Goal: Task Accomplishment & Management: Manage account settings

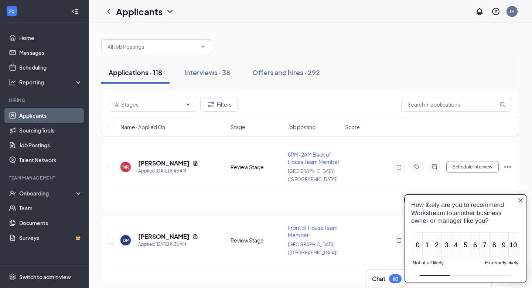
click at [521, 200] on icon "Close button" at bounding box center [521, 200] width 4 height 4
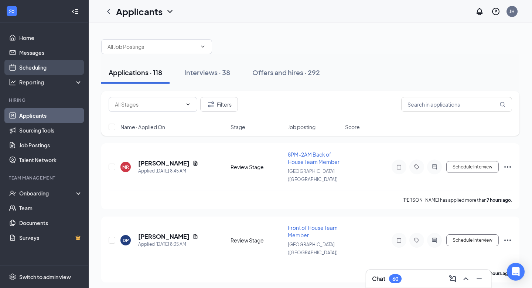
click at [60, 64] on link "Scheduling" at bounding box center [50, 67] width 63 height 15
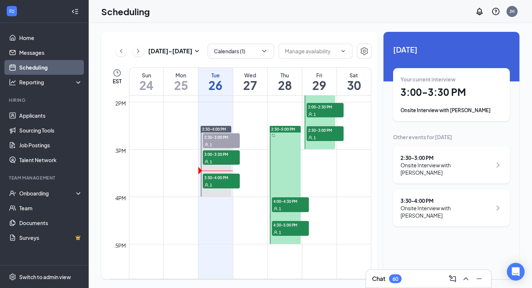
scroll to position [665, 0]
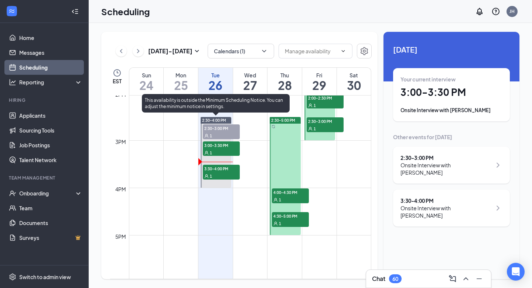
click at [218, 152] on div "1" at bounding box center [221, 152] width 37 height 7
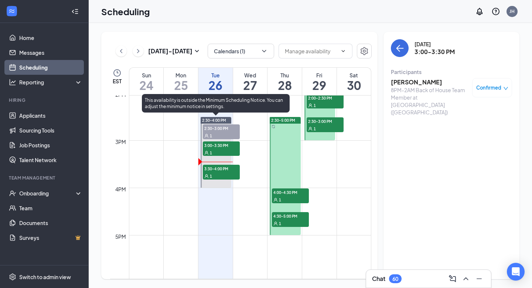
click at [220, 130] on span "2:30-3:00 PM" at bounding box center [221, 127] width 37 height 7
click at [225, 173] on div "1" at bounding box center [221, 175] width 37 height 7
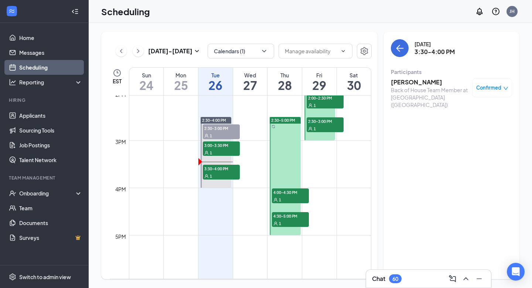
click at [415, 82] on h3 "[PERSON_NAME]" at bounding box center [430, 82] width 78 height 8
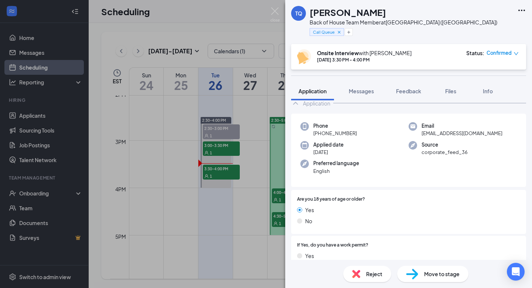
scroll to position [20, 0]
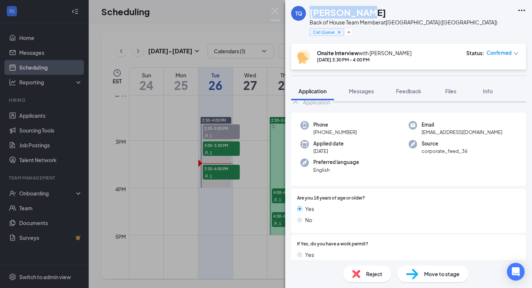
drag, startPoint x: 364, startPoint y: 11, endPoint x: 309, endPoint y: 11, distance: 54.7
click at [309, 11] on div "TQ [PERSON_NAME] Quick Back of House Team Member at [GEOGRAPHIC_DATA] ([GEOGRAP…" at bounding box center [394, 22] width 206 height 32
copy h1 "[PERSON_NAME]"
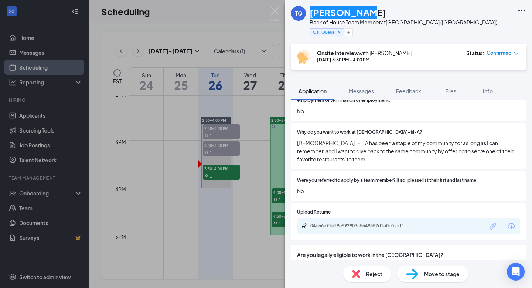
scroll to position [483, 0]
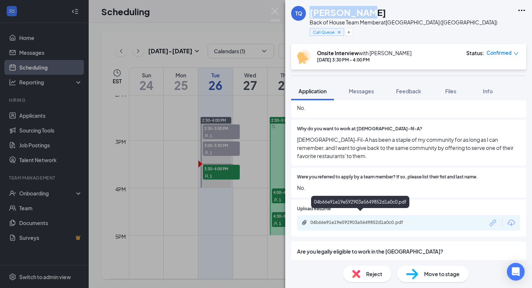
click at [366, 219] on div "04b66e91e19e592903a5649852d1a0c0.pdf" at bounding box center [361, 222] width 103 height 6
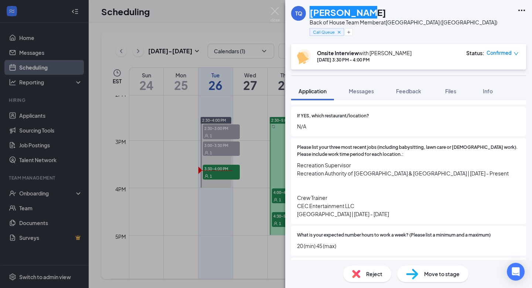
scroll to position [246, 0]
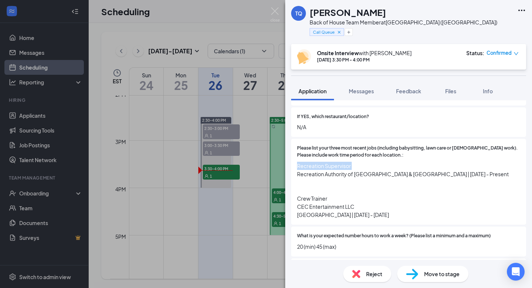
drag, startPoint x: 354, startPoint y: 160, endPoint x: 297, endPoint y: 156, distance: 57.4
click at [297, 162] on span "Recreation Supervisor Recreation Authority of [GEOGRAPHIC_DATA] & [GEOGRAPHIC_D…" at bounding box center [408, 190] width 223 height 57
copy span "Recreation Supervisor"
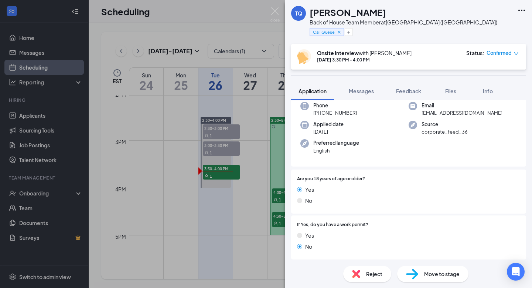
scroll to position [37, 0]
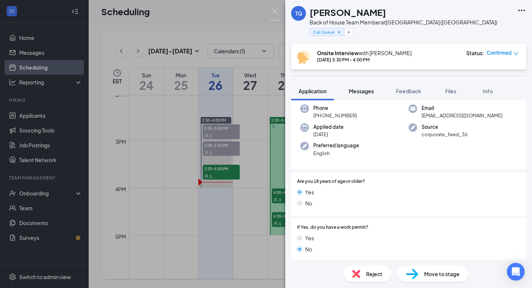
click at [357, 95] on button "Messages" at bounding box center [361, 91] width 40 height 18
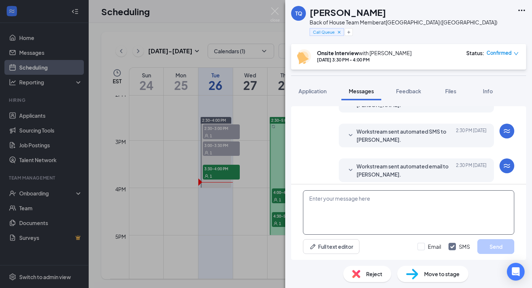
scroll to position [280, 0]
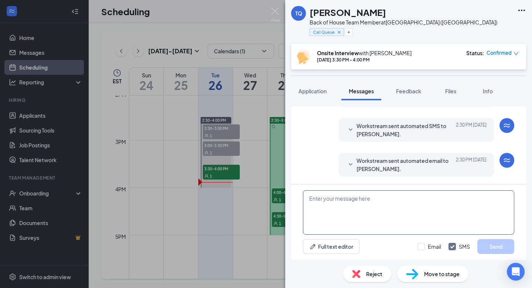
click at [398, 217] on textarea at bounding box center [408, 212] width 211 height 44
paste textarea "[URL][DOMAIN_NAME]"
type textarea "[URL][DOMAIN_NAME]"
click at [498, 244] on button "Send" at bounding box center [495, 246] width 37 height 15
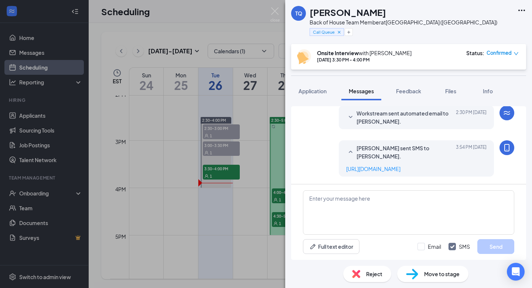
scroll to position [344, 0]
click at [392, 213] on textarea at bounding box center [408, 212] width 211 height 44
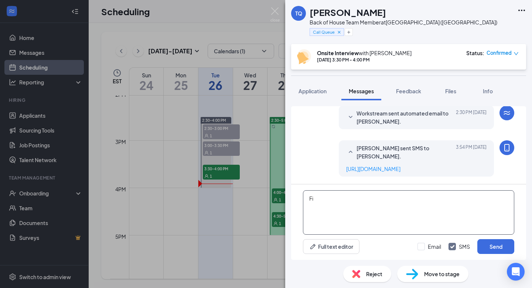
type textarea "F"
type textarea "Please fill out in the next 48 hours"
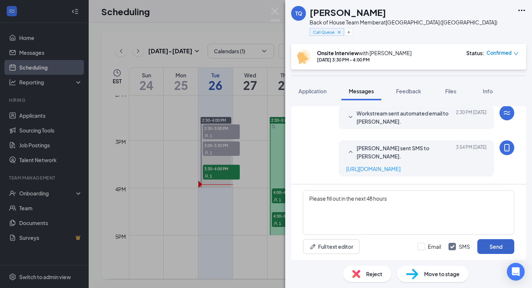
click at [494, 247] on button "Send" at bounding box center [495, 246] width 37 height 15
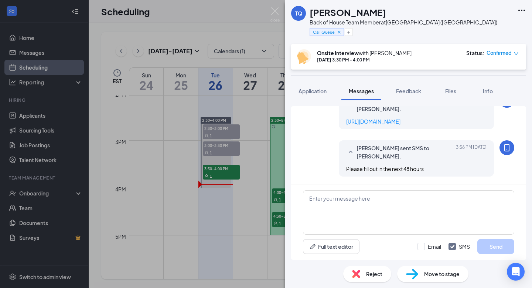
scroll to position [391, 0]
click at [269, 163] on div "TQ [PERSON_NAME] Quick Back of House Team Member at [GEOGRAPHIC_DATA] ([GEOGRAP…" at bounding box center [266, 144] width 532 height 288
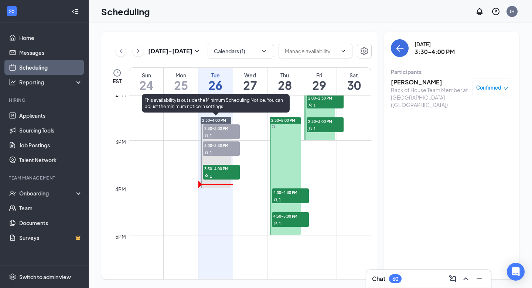
click at [229, 130] on span "2:30-3:00 PM" at bounding box center [221, 127] width 37 height 7
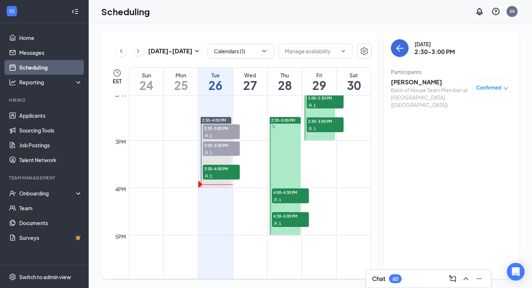
click at [409, 81] on h3 "[PERSON_NAME]" at bounding box center [430, 82] width 78 height 8
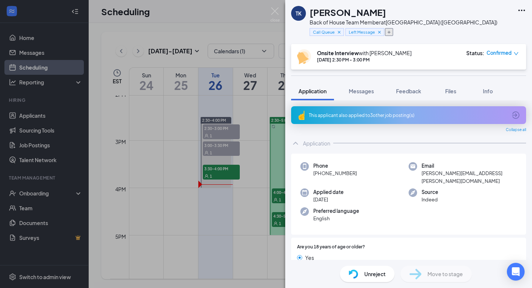
click at [391, 32] on icon "Plus" at bounding box center [389, 32] width 4 height 4
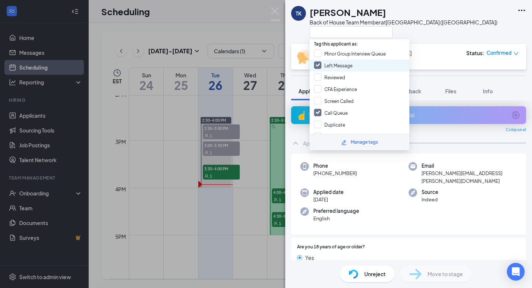
click at [322, 62] on input "Left Message" at bounding box center [333, 65] width 38 height 8
checkbox input "false"
click at [318, 85] on input "CFA Experience" at bounding box center [335, 89] width 43 height 8
click at [319, 85] on input "CFA Experience" at bounding box center [335, 89] width 43 height 8
checkbox input "false"
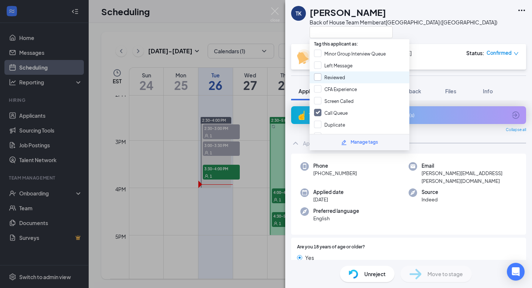
click at [319, 75] on input "Reviewed" at bounding box center [329, 77] width 31 height 8
checkbox input "true"
click at [317, 62] on input "Left Message" at bounding box center [333, 65] width 38 height 8
checkbox input "true"
click at [237, 116] on div "[PERSON_NAME] Back of House Team Member at [GEOGRAPHIC_DATA] ([GEOGRAPHIC_DATA]…" at bounding box center [266, 144] width 532 height 288
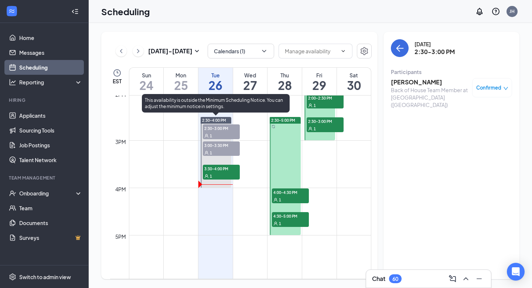
click at [219, 146] on span "3:00-3:30 PM" at bounding box center [221, 144] width 37 height 7
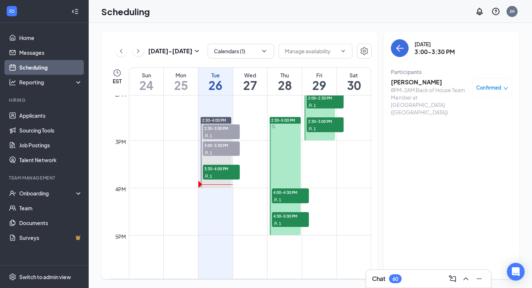
click at [410, 81] on h3 "[PERSON_NAME]" at bounding box center [430, 82] width 78 height 8
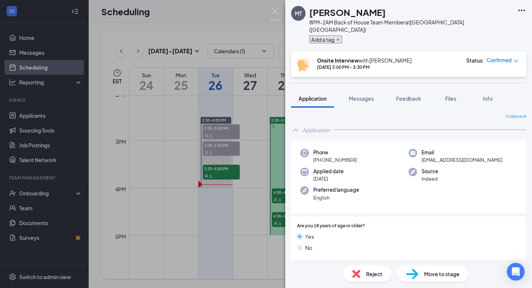
click at [330, 35] on button "Add a tag" at bounding box center [325, 39] width 33 height 8
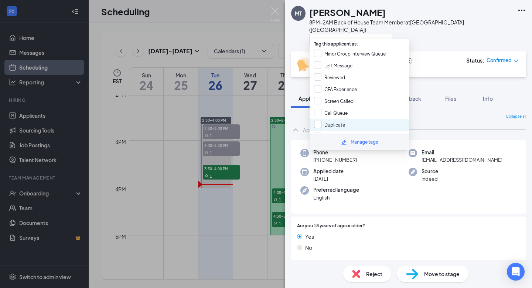
scroll to position [4, 0]
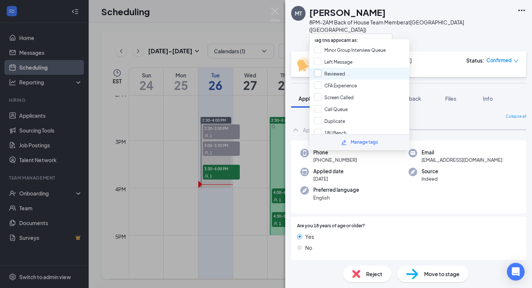
click at [321, 72] on input "Reviewed" at bounding box center [329, 73] width 31 height 8
checkbox input "true"
click at [244, 112] on div "MT [PERSON_NAME] 8PM-2AM Back of House Team Member at [GEOGRAPHIC_DATA] ([GEOGR…" at bounding box center [266, 144] width 532 height 288
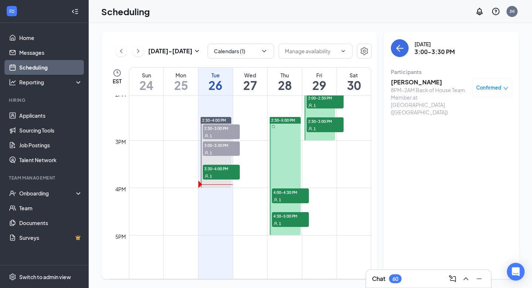
click at [494, 91] on span "Confirmed" at bounding box center [488, 87] width 25 height 7
click at [482, 147] on span "Mark as no-show" at bounding box center [464, 151] width 51 height 8
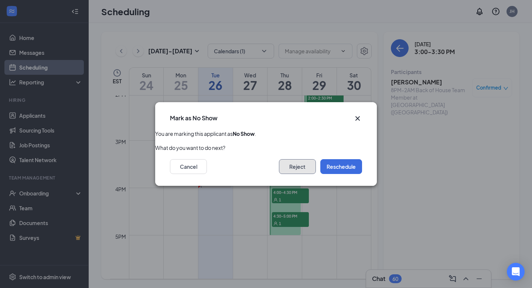
click at [307, 165] on button "Reject" at bounding box center [297, 166] width 37 height 15
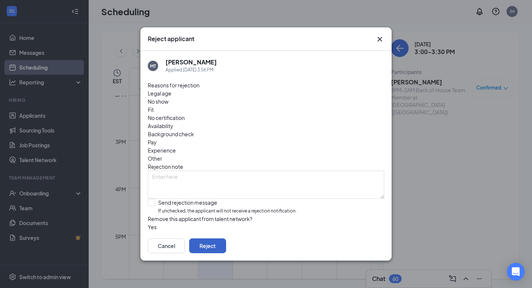
click at [226, 241] on button "Reject" at bounding box center [207, 245] width 37 height 15
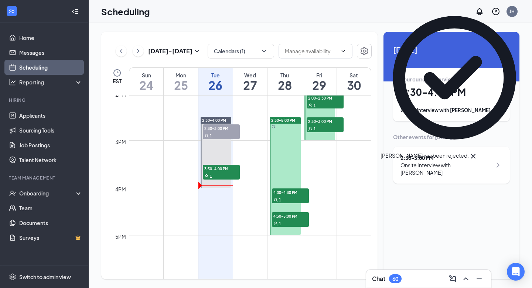
click at [396, 278] on div "60" at bounding box center [395, 278] width 6 height 6
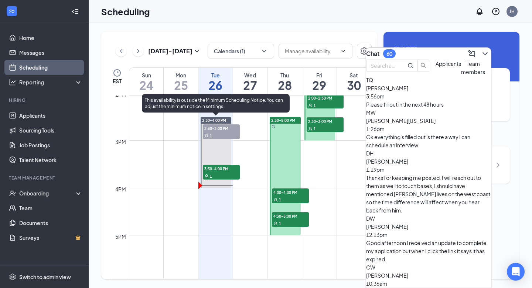
click at [220, 125] on span "2:30-3:00 PM" at bounding box center [221, 127] width 37 height 7
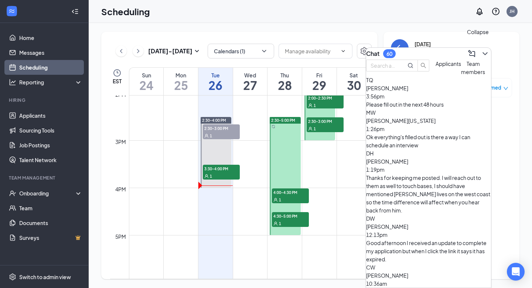
click at [485, 52] on div at bounding box center [484, 54] width 13 height 12
click at [481, 49] on icon "ChevronDown" at bounding box center [485, 53] width 9 height 9
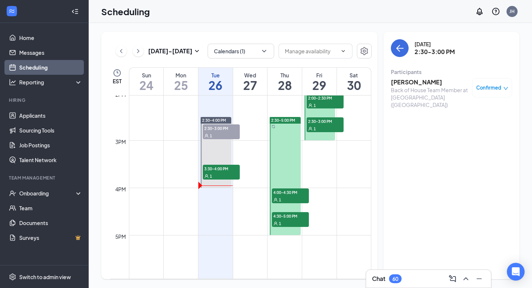
click at [490, 84] on span "Confirmed" at bounding box center [488, 87] width 25 height 7
click at [478, 130] on span "Mark complete" at bounding box center [464, 134] width 51 height 8
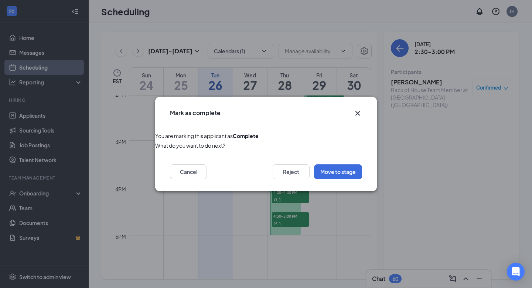
click at [359, 111] on icon "Cross" at bounding box center [358, 113] width 4 height 4
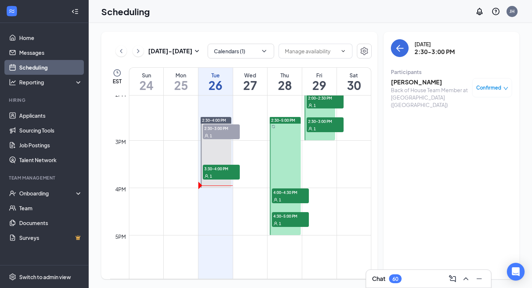
click at [488, 88] on span "Confirmed" at bounding box center [488, 87] width 25 height 7
click at [466, 147] on span "Mark as no-show" at bounding box center [464, 151] width 51 height 8
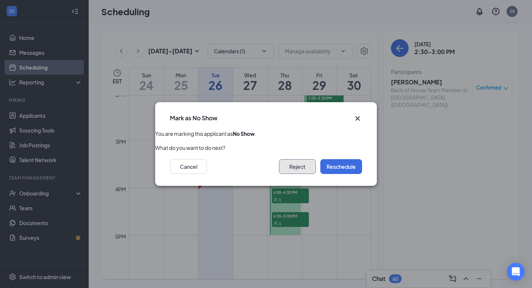
click at [304, 165] on button "Reject" at bounding box center [297, 166] width 37 height 15
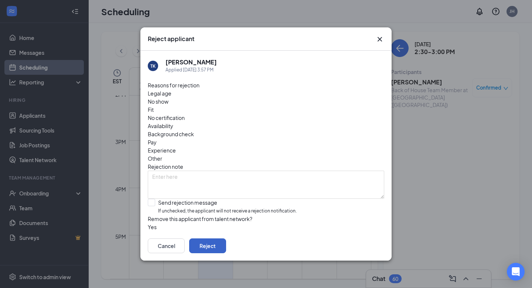
click at [226, 247] on button "Reject" at bounding box center [207, 245] width 37 height 15
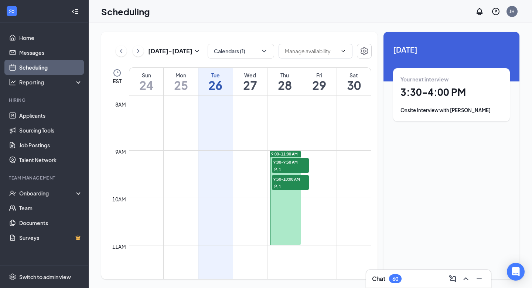
scroll to position [375, 0]
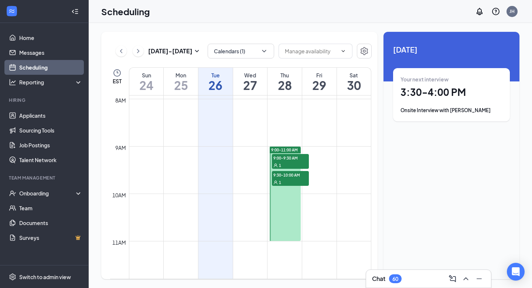
click at [291, 159] on span "9:00-9:30 AM" at bounding box center [290, 157] width 37 height 7
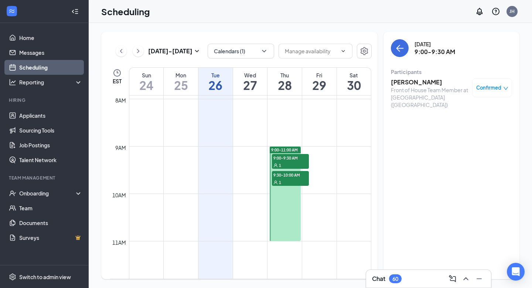
click at [289, 173] on span "9:30-10:00 AM" at bounding box center [290, 174] width 37 height 7
click at [288, 176] on span "9:30-10:00 AM" at bounding box center [290, 174] width 37 height 7
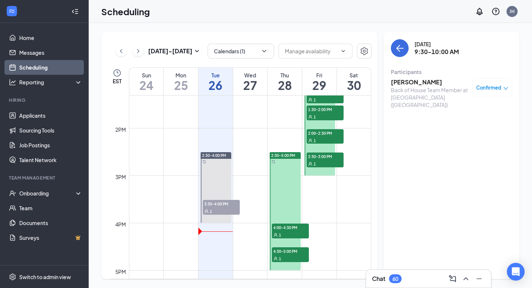
scroll to position [644, 0]
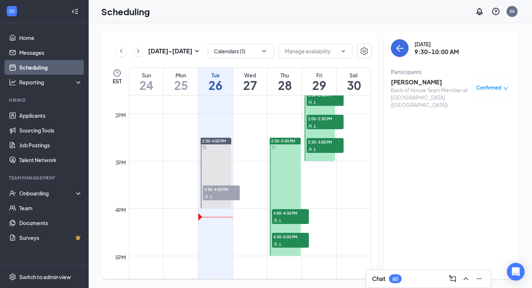
click at [291, 215] on span "4:00-4:30 PM" at bounding box center [290, 212] width 37 height 7
click at [292, 240] on div "1" at bounding box center [290, 243] width 37 height 7
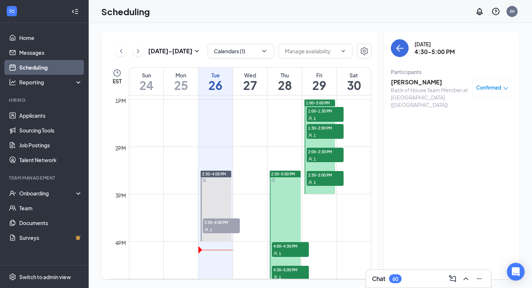
scroll to position [611, 0]
click at [328, 111] on span "1:00-1:30 PM" at bounding box center [325, 110] width 37 height 7
click at [326, 126] on span "1:30-2:00 PM" at bounding box center [325, 127] width 37 height 7
click at [326, 150] on span "2:00-2:30 PM" at bounding box center [325, 151] width 37 height 7
click at [327, 174] on span "2:30-3:00 PM" at bounding box center [325, 174] width 37 height 7
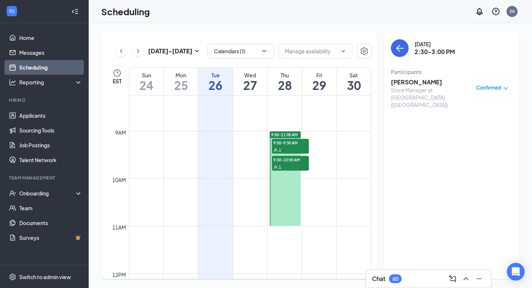
scroll to position [360, 0]
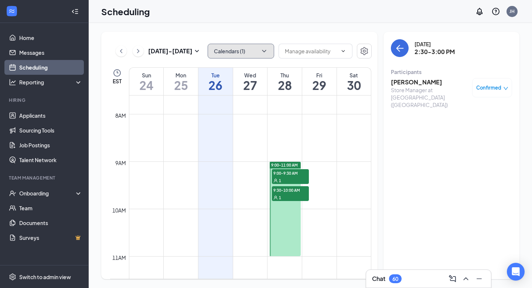
click at [267, 52] on icon "ChevronDown" at bounding box center [264, 50] width 7 height 7
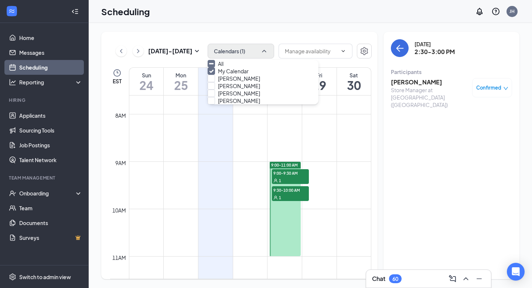
click at [253, 82] on div "[PERSON_NAME]" at bounding box center [263, 78] width 111 height 7
checkbox input "true"
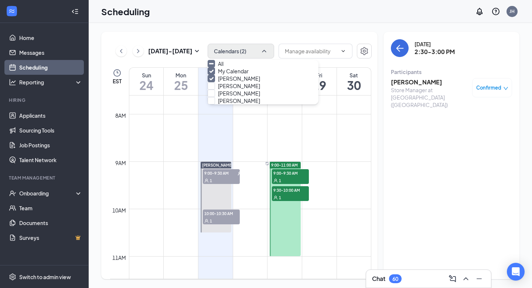
scroll to position [371, 0]
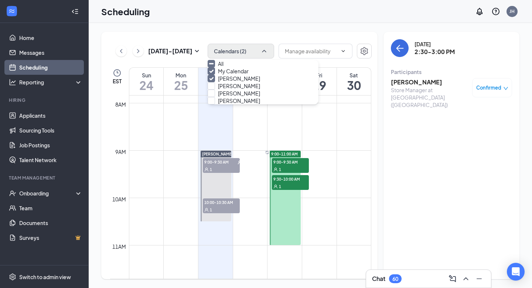
click at [254, 238] on td at bounding box center [250, 239] width 242 height 12
